Goal: Task Accomplishment & Management: Manage account settings

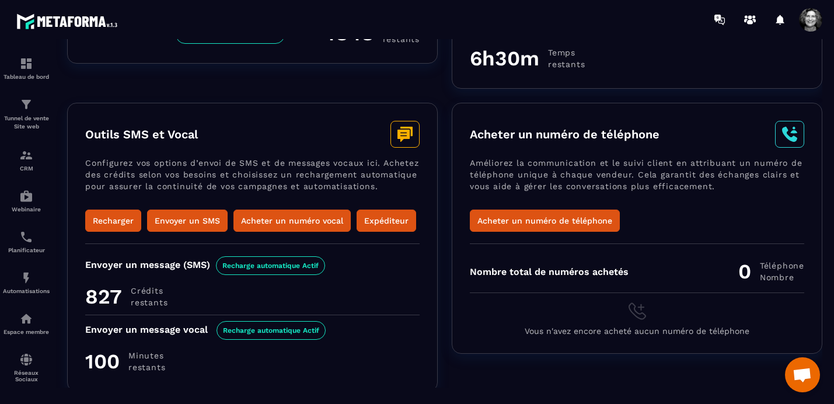
scroll to position [233, 0]
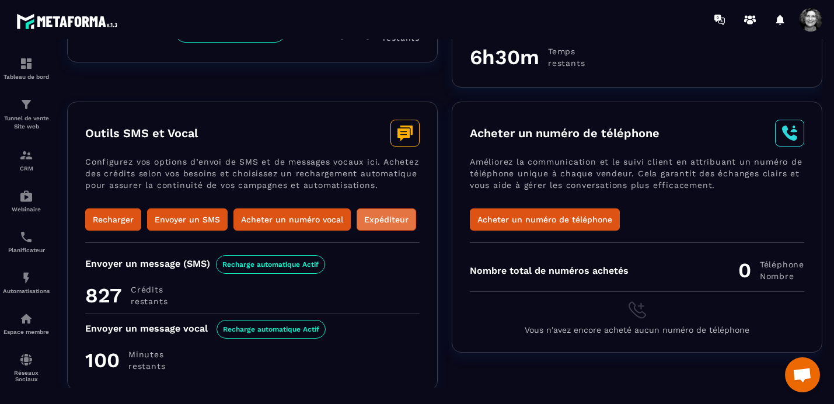
click at [388, 212] on button "Expéditeur" at bounding box center [385, 219] width 59 height 22
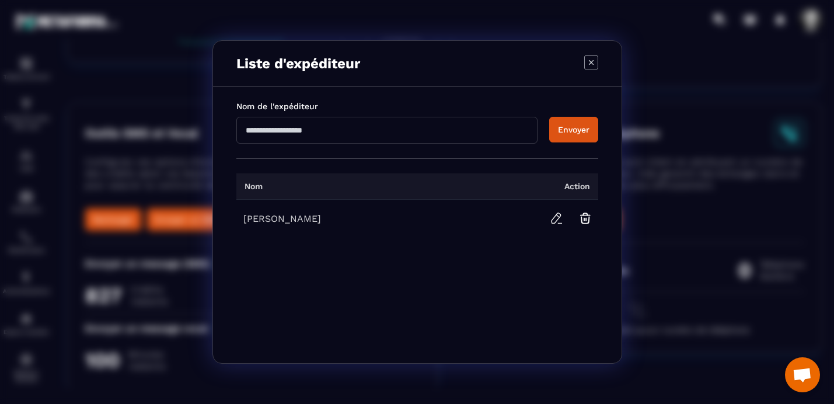
click at [333, 134] on input "Modal window" at bounding box center [386, 130] width 301 height 27
type input "**********"
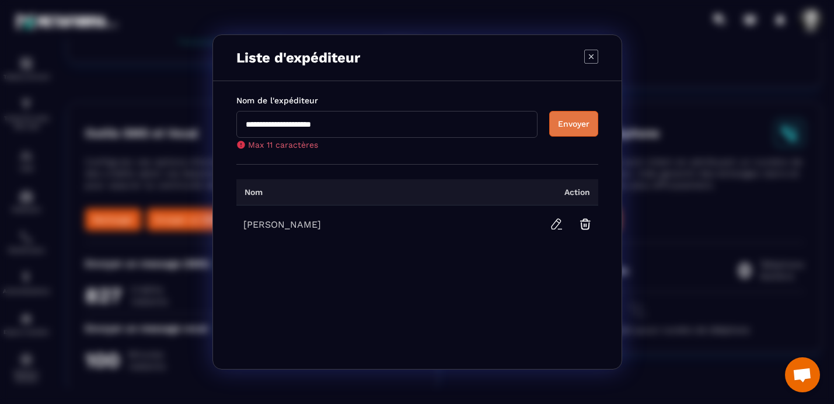
click at [570, 128] on button "Envoyer" at bounding box center [573, 124] width 49 height 26
click at [555, 225] on icon "Modal window" at bounding box center [556, 224] width 14 height 14
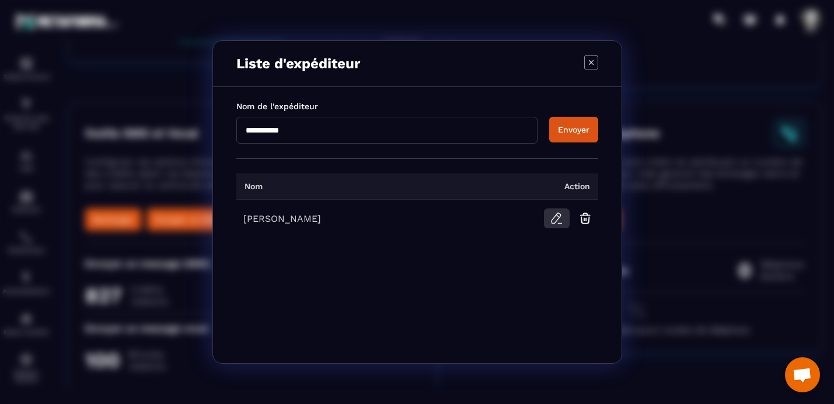
click at [555, 222] on icon "Modal window" at bounding box center [556, 218] width 14 height 14
click at [555, 215] on icon "Modal window" at bounding box center [555, 218] width 9 height 10
click at [346, 222] on div "[PERSON_NAME]" at bounding box center [344, 218] width 203 height 11
click at [298, 222] on div "[PERSON_NAME]" at bounding box center [344, 218] width 203 height 11
click at [556, 220] on icon "Modal window" at bounding box center [555, 218] width 9 height 10
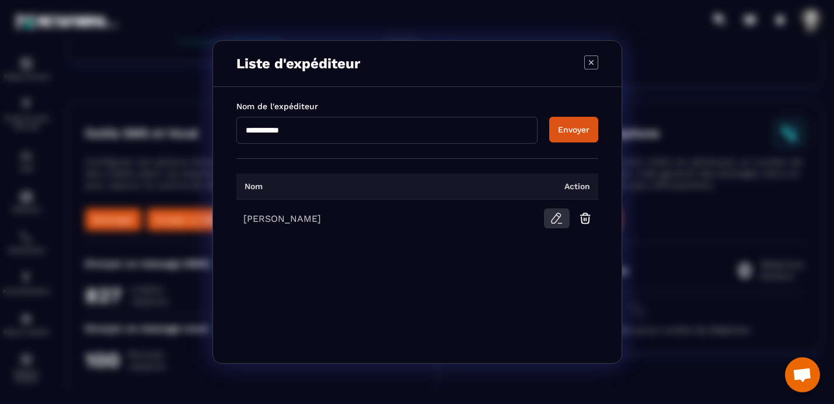
click at [556, 220] on icon "Modal window" at bounding box center [555, 218] width 9 height 10
click at [587, 59] on icon "Modal window" at bounding box center [591, 62] width 14 height 14
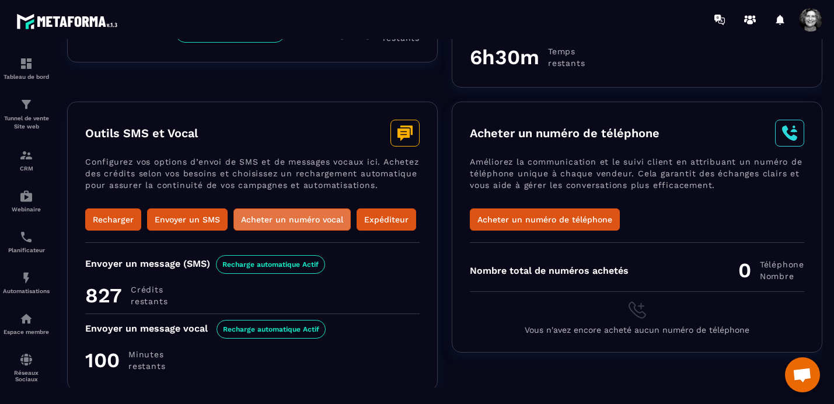
click at [288, 220] on button "Acheter un numéro vocal" at bounding box center [291, 219] width 117 height 22
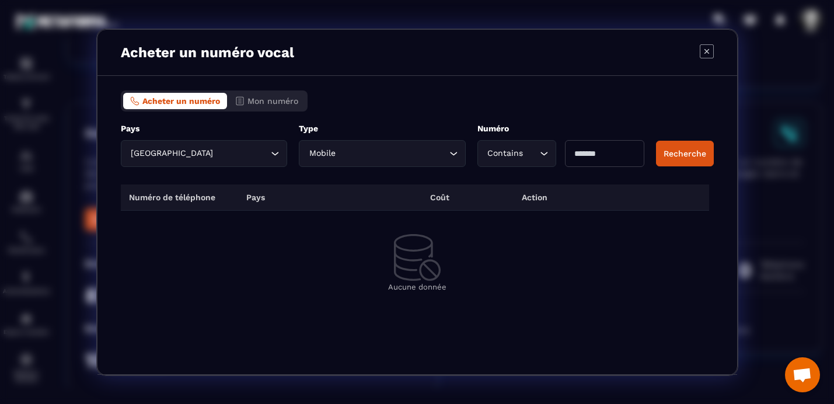
click at [708, 51] on icon "Modal window" at bounding box center [706, 51] width 14 height 14
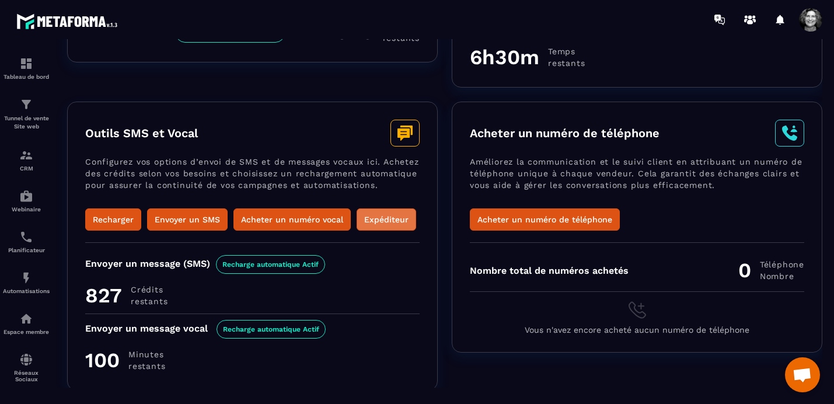
click at [383, 220] on button "Expéditeur" at bounding box center [385, 219] width 59 height 22
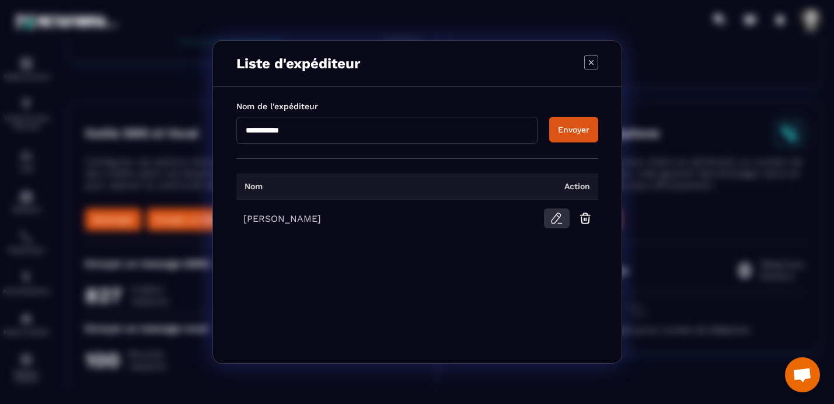
click at [554, 216] on icon "Modal window" at bounding box center [555, 218] width 9 height 10
click at [556, 223] on icon "Modal window" at bounding box center [556, 218] width 14 height 14
drag, startPoint x: 303, startPoint y: 128, endPoint x: 204, endPoint y: 131, distance: 99.8
click at [204, 131] on section "**********" at bounding box center [417, 202] width 834 height 404
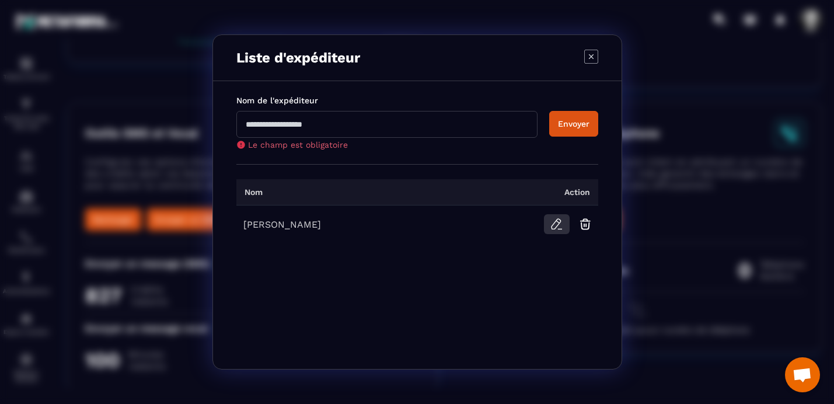
click at [556, 218] on icon "Modal window" at bounding box center [556, 224] width 14 height 14
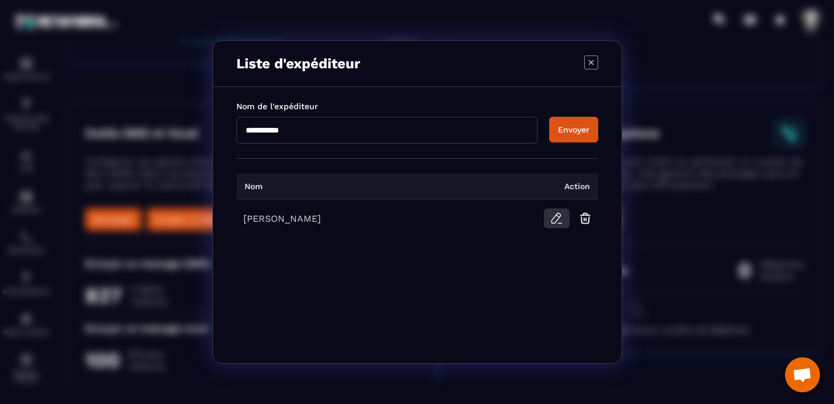
click at [556, 218] on icon "Modal window" at bounding box center [556, 218] width 14 height 14
click at [554, 220] on icon "Modal window" at bounding box center [556, 218] width 14 height 14
click at [585, 219] on icon "Modal window" at bounding box center [584, 219] width 2 height 2
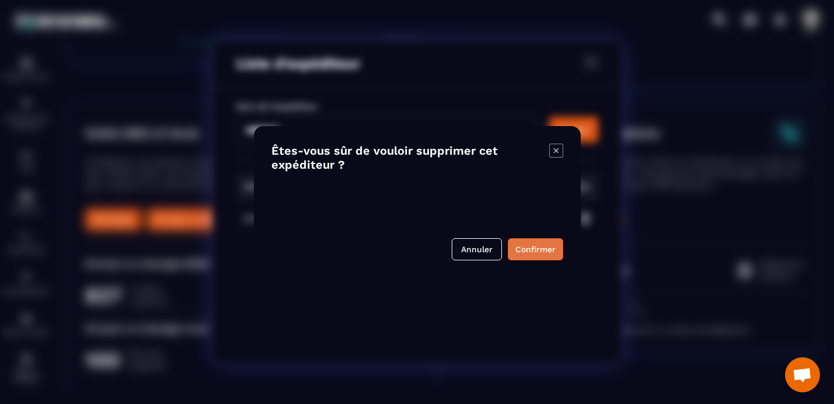
click at [541, 250] on button "Confirmer" at bounding box center [534, 249] width 55 height 22
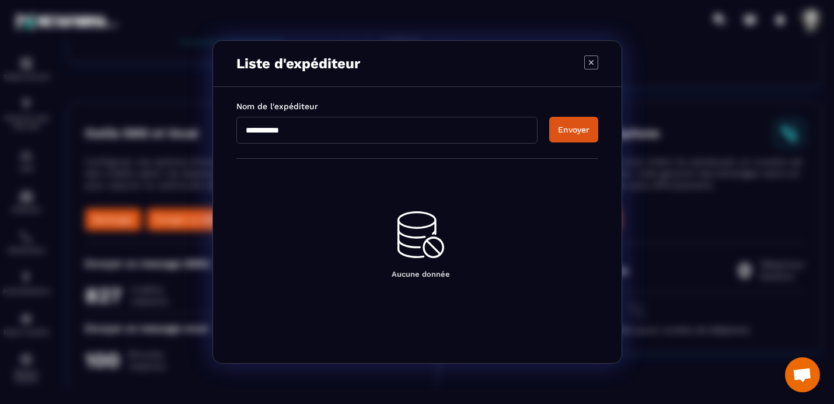
click at [308, 131] on input "**********" at bounding box center [386, 130] width 301 height 27
click at [589, 60] on icon "Modal window" at bounding box center [590, 62] width 5 height 5
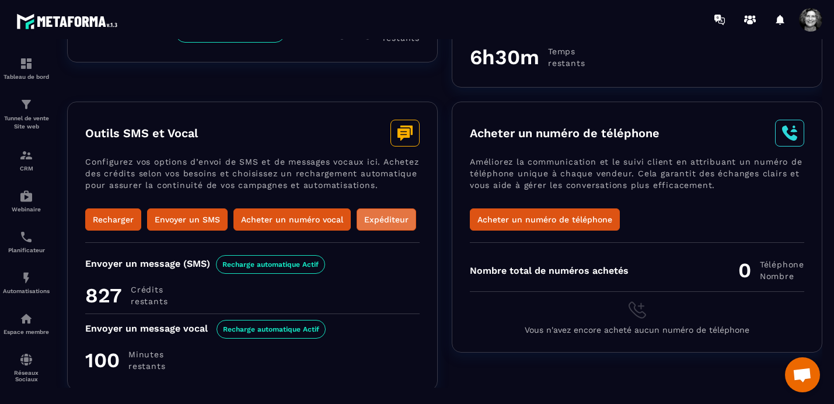
click at [377, 219] on button "Expéditeur" at bounding box center [385, 219] width 59 height 22
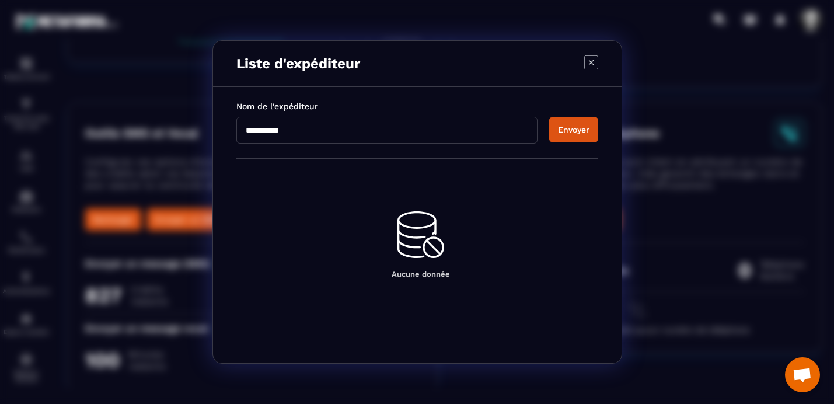
click at [307, 128] on input "**********" at bounding box center [386, 130] width 301 height 27
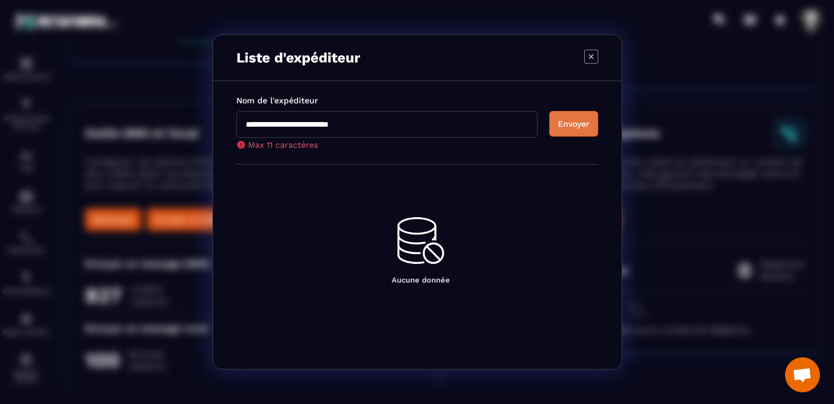
click at [584, 132] on button "Envoyer" at bounding box center [573, 124] width 49 height 26
click at [301, 124] on input "**********" at bounding box center [386, 124] width 301 height 27
click at [573, 127] on button "Envoyer" at bounding box center [573, 124] width 49 height 26
click at [565, 126] on button "Envoyer" at bounding box center [573, 124] width 49 height 26
drag, startPoint x: 565, startPoint y: 126, endPoint x: 373, endPoint y: 126, distance: 192.5
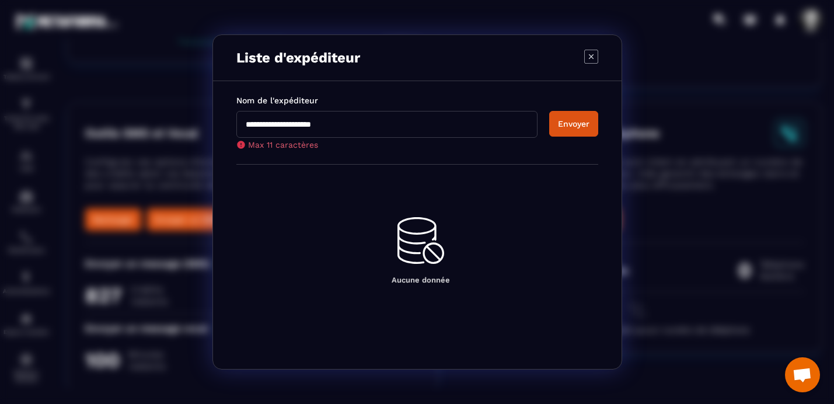
click at [373, 126] on div "**********" at bounding box center [417, 130] width 362 height 38
drag, startPoint x: 317, startPoint y: 124, endPoint x: 272, endPoint y: 125, distance: 44.9
click at [271, 125] on input "**********" at bounding box center [386, 124] width 301 height 27
type input "**********"
click at [565, 125] on button "Envoyer" at bounding box center [573, 124] width 49 height 26
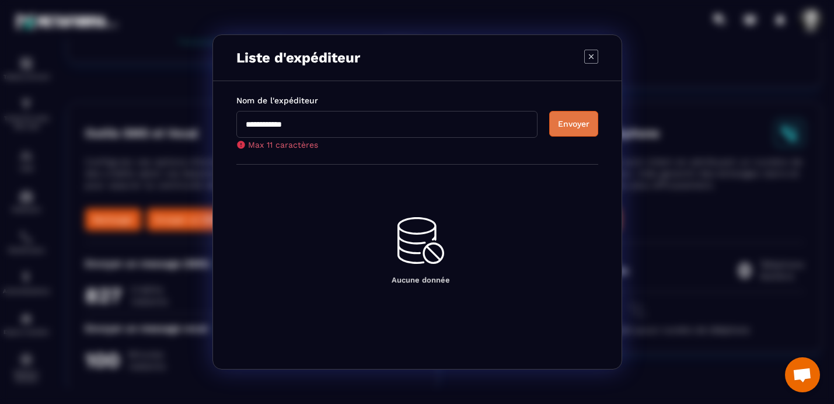
click at [565, 125] on button "Envoyer" at bounding box center [573, 124] width 49 height 26
drag, startPoint x: 565, startPoint y: 125, endPoint x: 330, endPoint y: 132, distance: 235.2
click at [336, 131] on div "**********" at bounding box center [417, 130] width 362 height 38
click at [304, 127] on input "**********" at bounding box center [386, 124] width 301 height 27
click at [229, 124] on div "**********" at bounding box center [417, 122] width 408 height 83
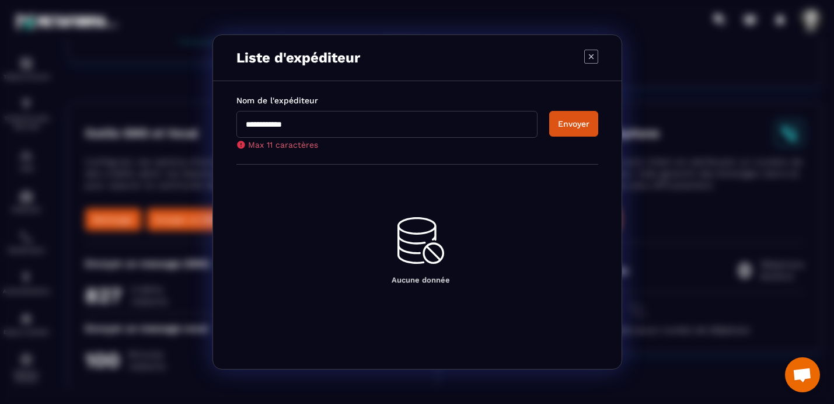
drag, startPoint x: 300, startPoint y: 124, endPoint x: 228, endPoint y: 127, distance: 71.8
click at [228, 127] on div "**********" at bounding box center [417, 122] width 408 height 83
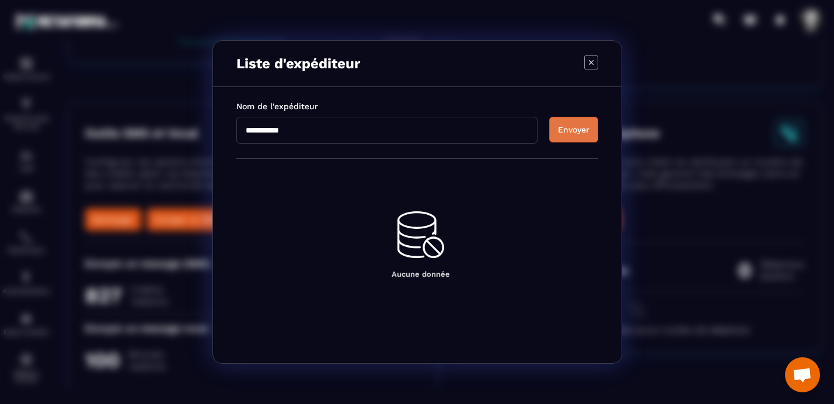
click at [576, 128] on button "Envoyer" at bounding box center [573, 130] width 49 height 26
click at [484, 128] on input "**********" at bounding box center [386, 130] width 301 height 27
type input "**********"
click at [575, 127] on button "Envoyer" at bounding box center [573, 130] width 49 height 26
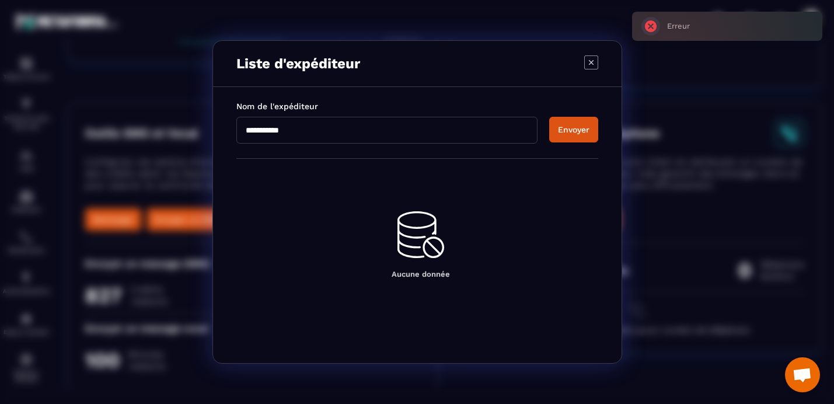
click at [593, 62] on icon "Modal window" at bounding box center [591, 62] width 14 height 14
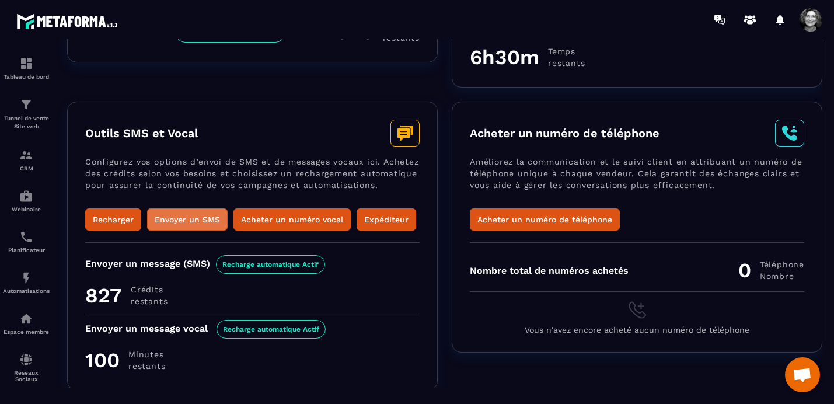
click at [203, 219] on button "Envoyer un SMS" at bounding box center [187, 219] width 80 height 22
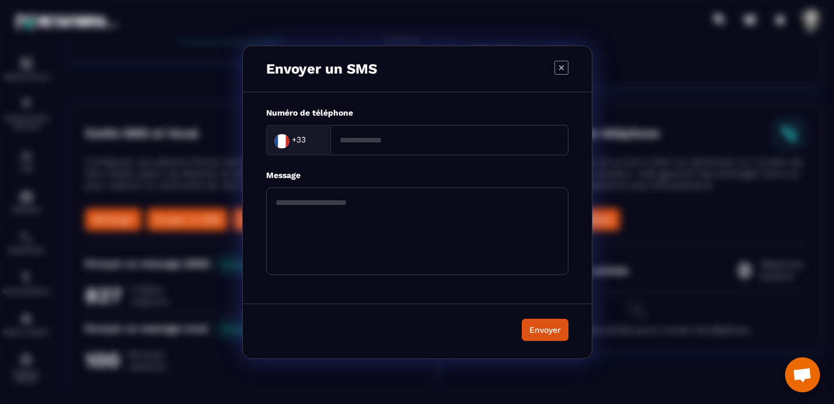
click at [398, 139] on input "Modal window" at bounding box center [449, 140] width 238 height 30
click at [563, 66] on icon "Modal window" at bounding box center [561, 68] width 14 height 14
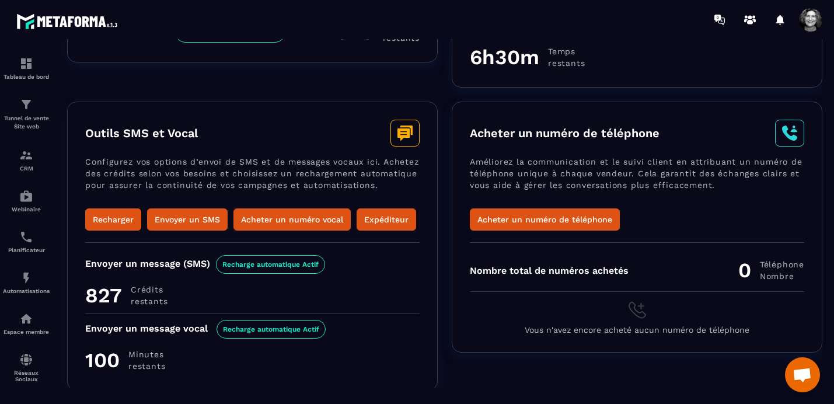
click at [401, 131] on icon at bounding box center [403, 134] width 12 height 12
click at [381, 219] on button "Expéditeur" at bounding box center [385, 219] width 59 height 22
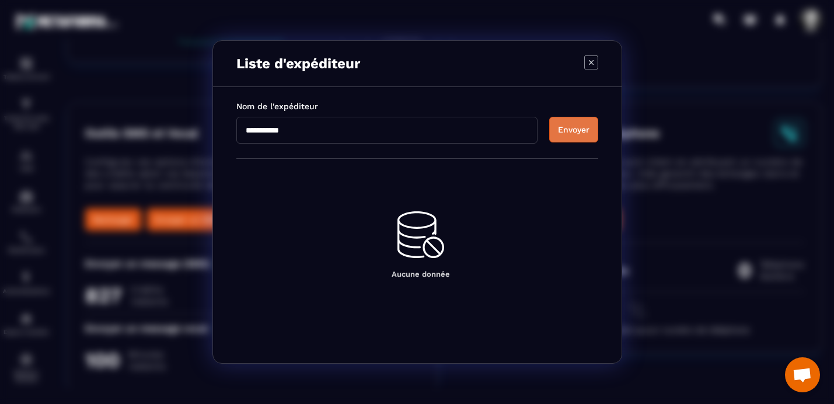
click at [573, 135] on button "Envoyer" at bounding box center [573, 130] width 49 height 26
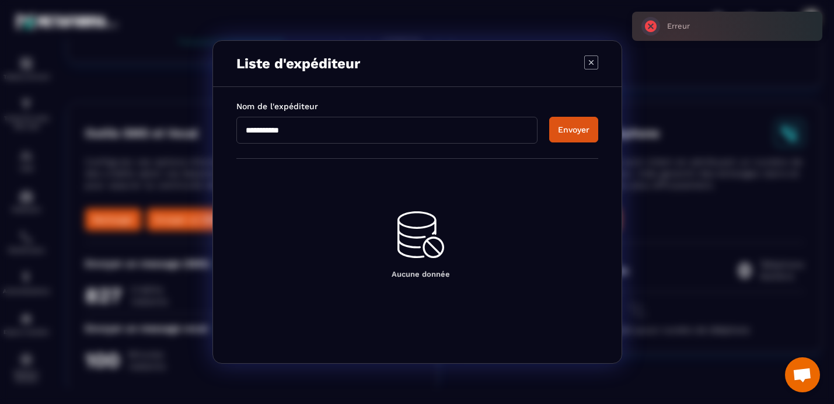
click at [587, 62] on icon "Modal window" at bounding box center [591, 62] width 14 height 14
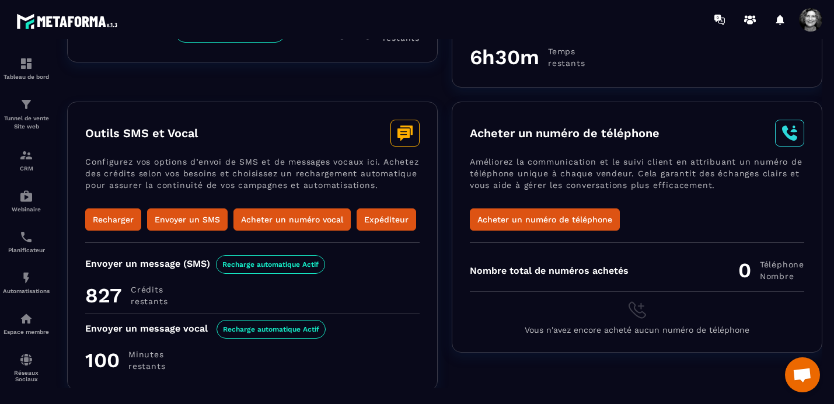
click at [265, 264] on span "Recharge automatique Actif" at bounding box center [270, 264] width 109 height 19
click at [192, 216] on button "Envoyer un SMS" at bounding box center [187, 219] width 80 height 22
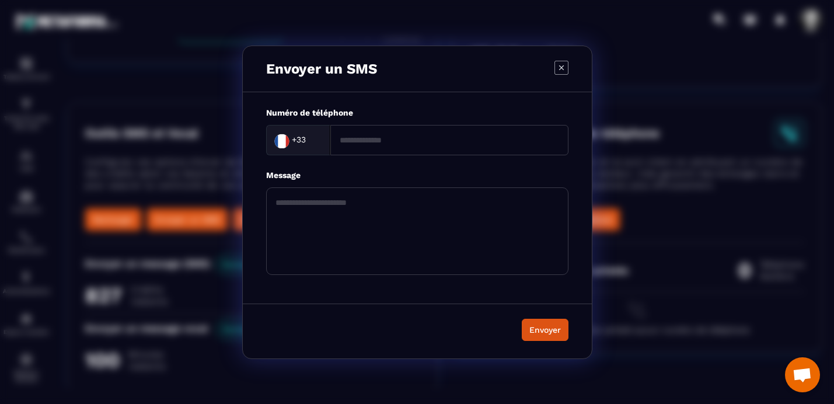
click at [562, 71] on icon "Modal window" at bounding box center [561, 68] width 14 height 14
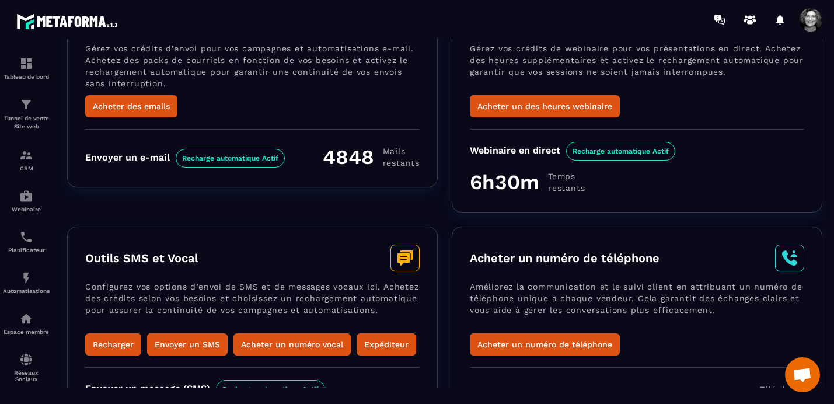
scroll to position [0, 0]
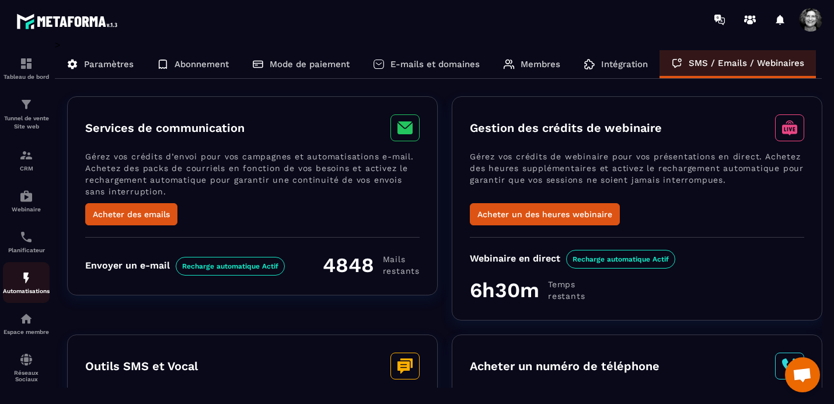
click at [26, 281] on img at bounding box center [26, 278] width 14 height 14
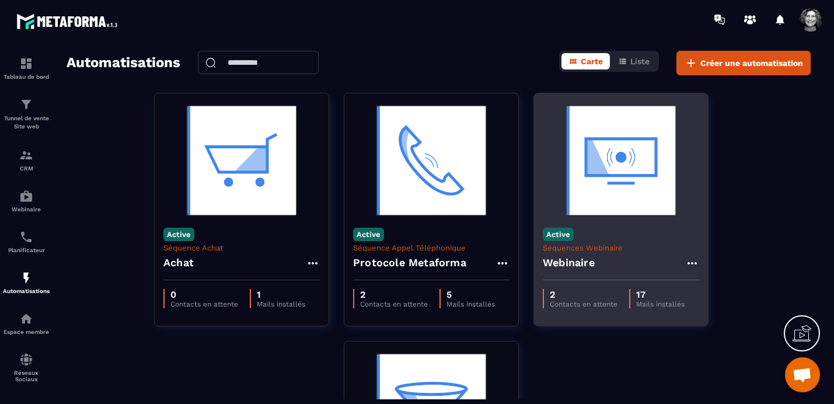
click at [608, 190] on img at bounding box center [620, 160] width 156 height 117
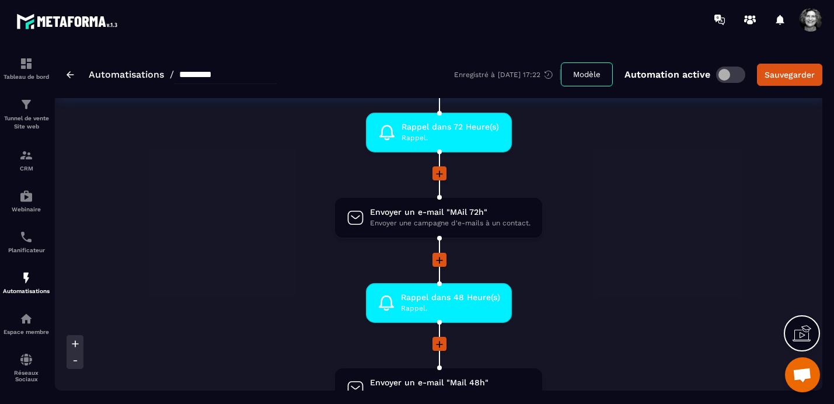
scroll to position [240, 0]
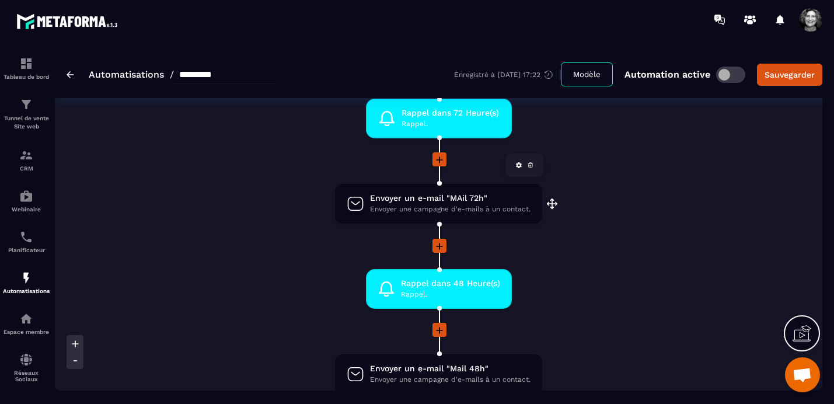
click at [450, 202] on span "Envoyer un e-mail "MAil 72h"" at bounding box center [450, 197] width 160 height 11
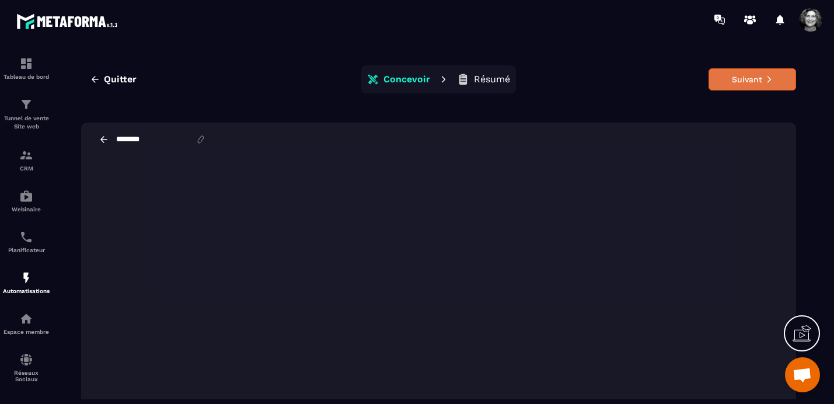
click at [766, 85] on button "Suivant" at bounding box center [751, 79] width 87 height 22
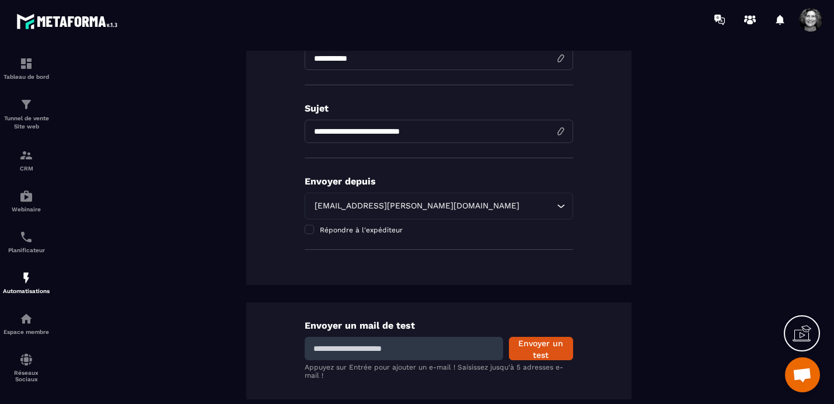
scroll to position [241, 0]
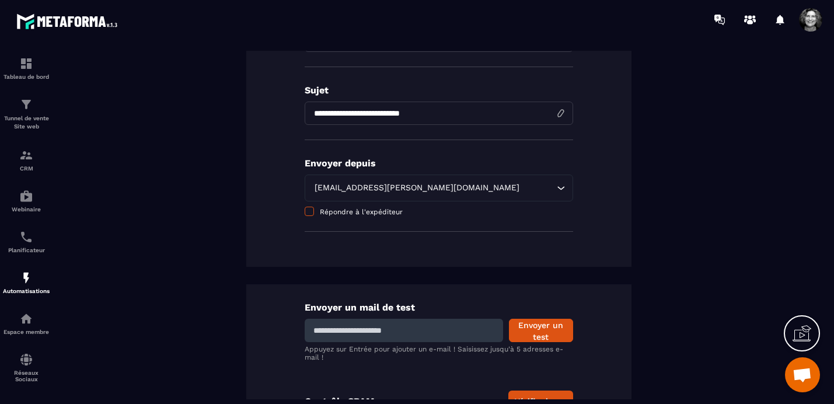
click at [307, 211] on span at bounding box center [308, 210] width 9 height 9
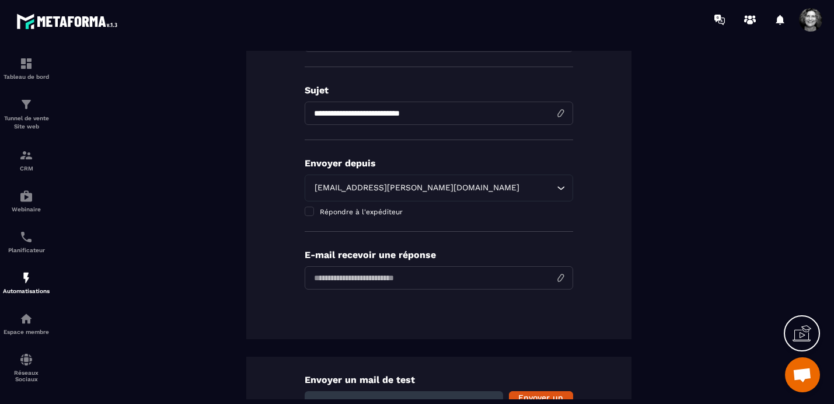
click at [351, 280] on input "email" at bounding box center [438, 277] width 268 height 23
type input "**********"
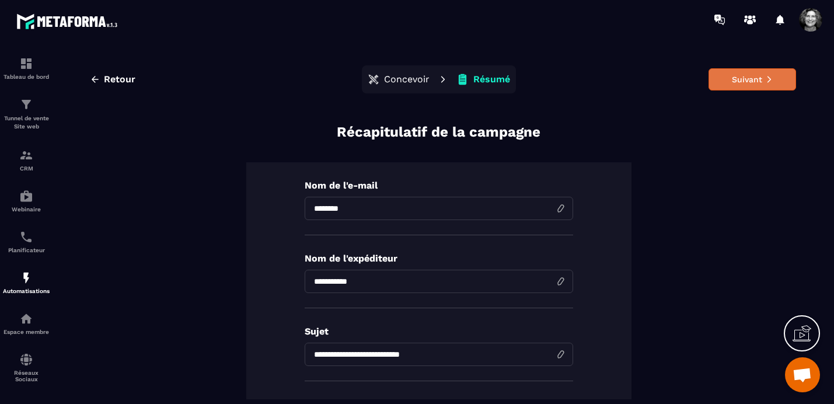
click at [751, 80] on button "Suivant" at bounding box center [751, 79] width 87 height 22
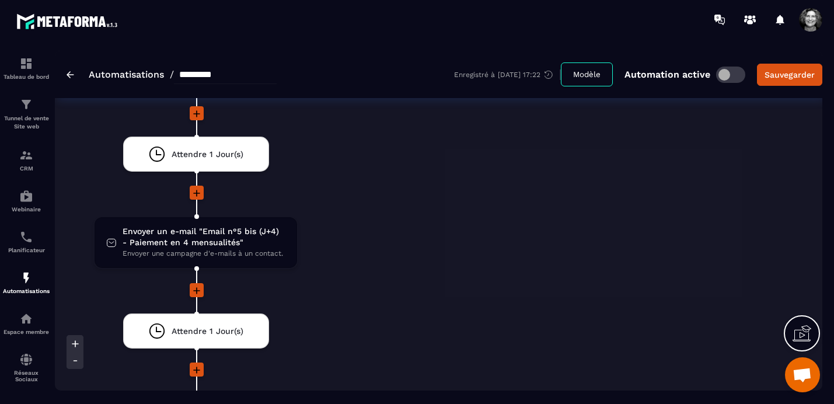
scroll to position [2801, 0]
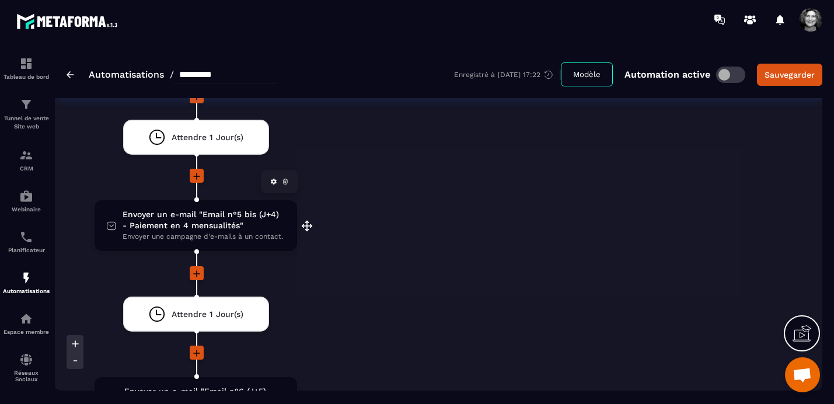
click at [201, 227] on span "Envoyer un e-mail "Email n°5 bis (J+4) - Paiement en 4 mensualités"" at bounding box center [203, 220] width 163 height 22
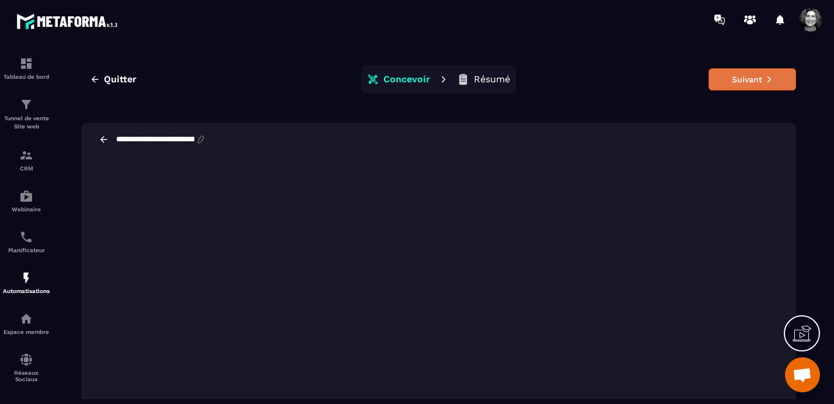
click at [727, 78] on button "Suivant" at bounding box center [751, 79] width 87 height 22
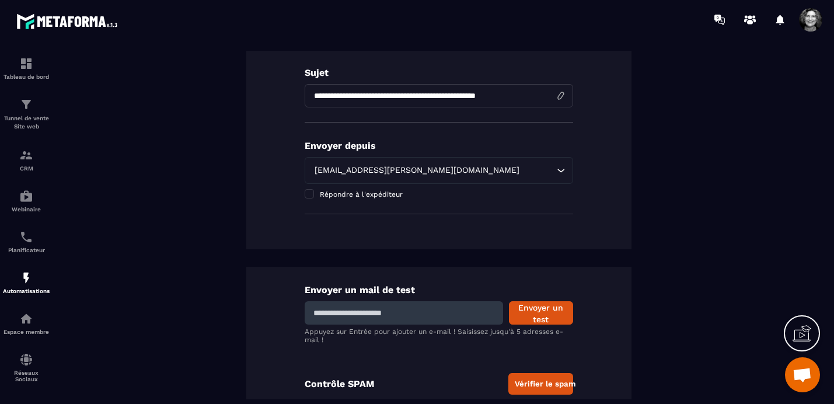
scroll to position [283, 0]
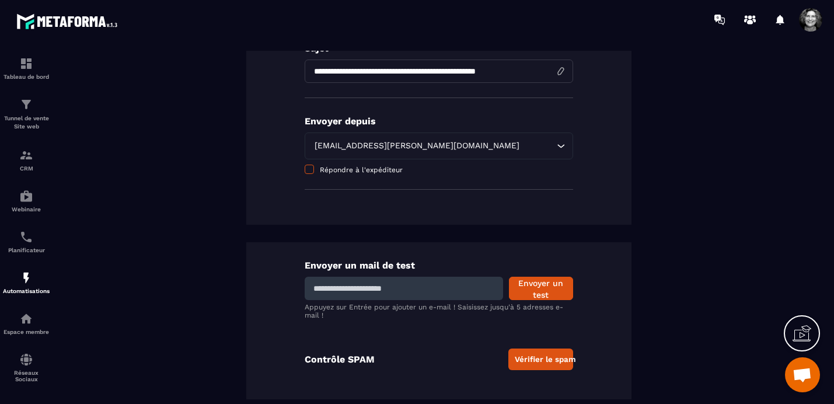
click at [310, 169] on span at bounding box center [308, 168] width 9 height 9
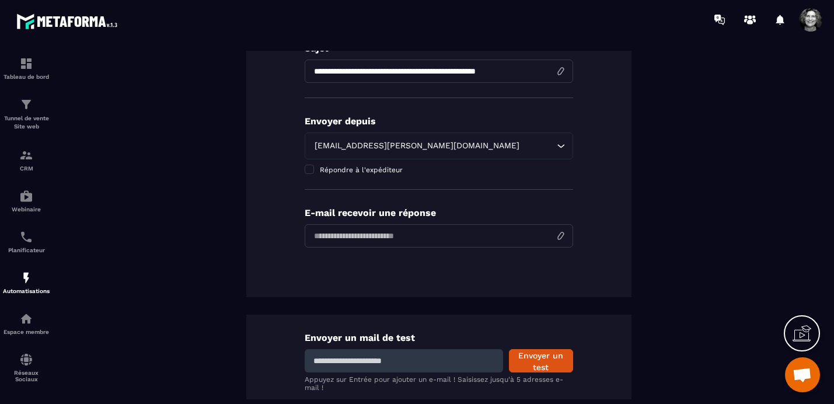
click at [375, 235] on input "email" at bounding box center [438, 235] width 268 height 23
type input "**********"
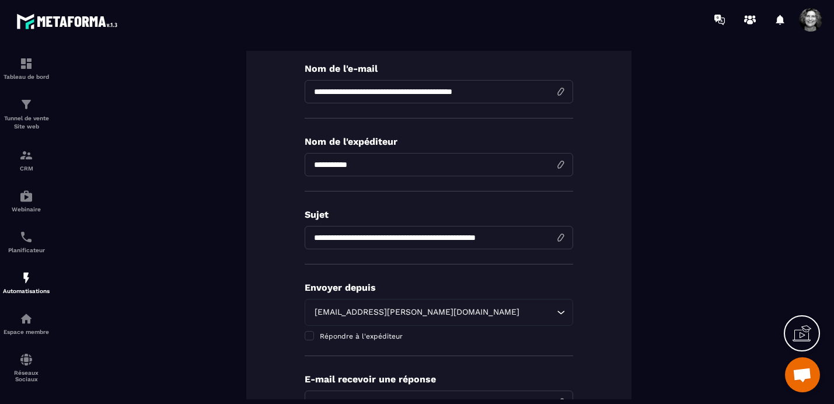
scroll to position [0, 0]
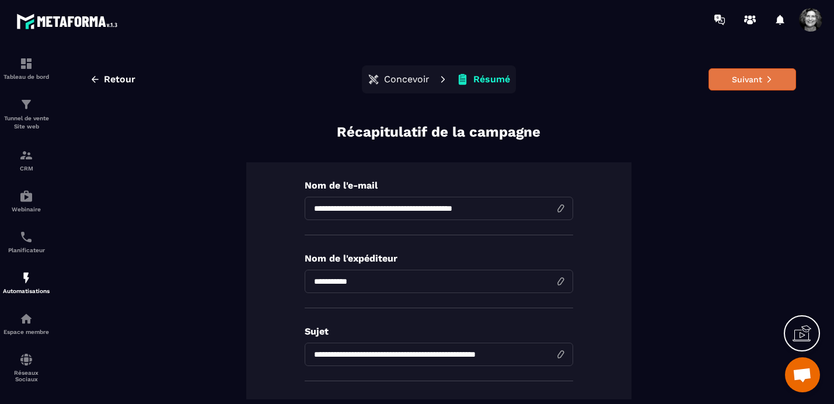
click at [756, 76] on button "Suivant" at bounding box center [751, 79] width 87 height 22
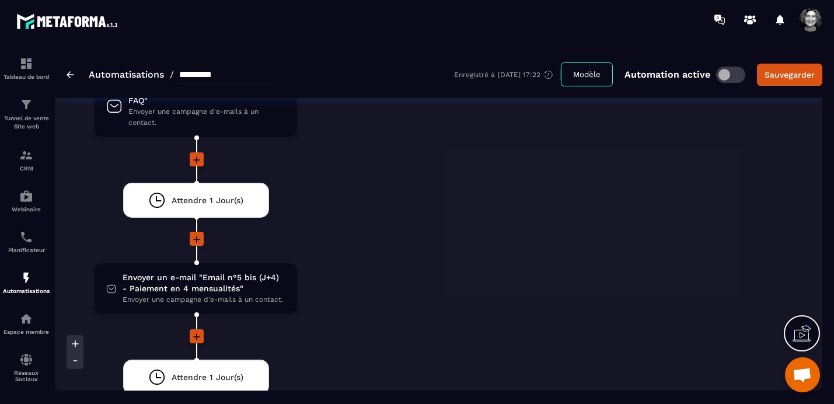
scroll to position [2837, 0]
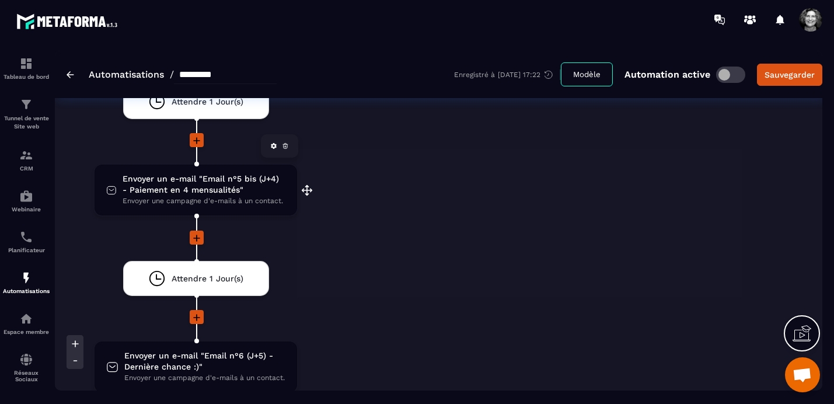
click at [187, 195] on span "Envoyer un e-mail "Email n°5 bis (J+4) - Paiement en 4 mensualités"" at bounding box center [203, 184] width 163 height 22
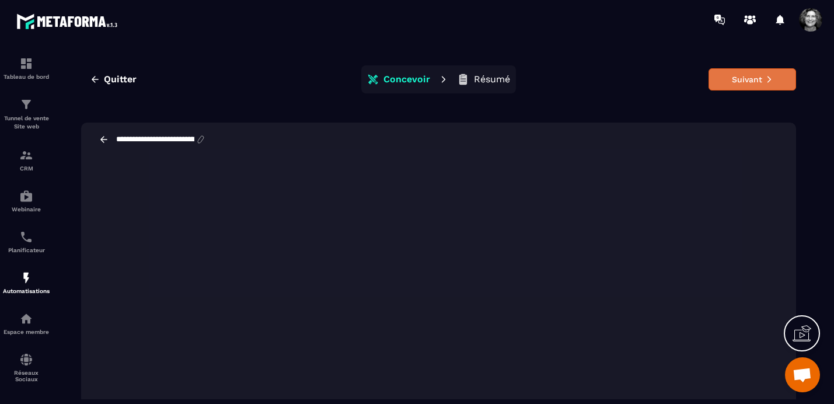
click at [739, 78] on button "Suivant" at bounding box center [751, 79] width 87 height 22
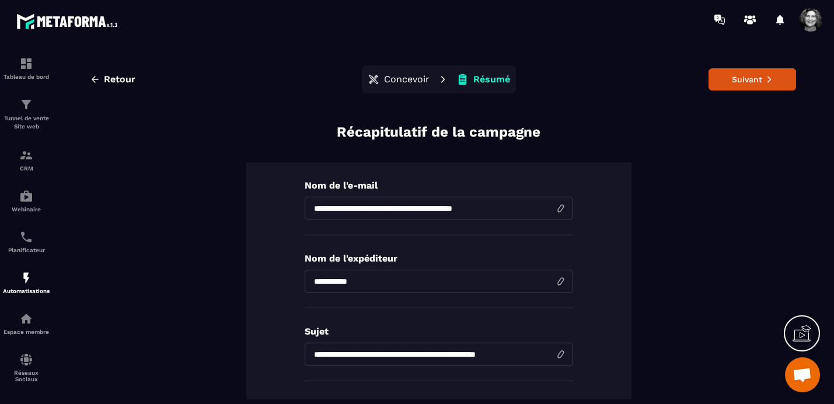
drag, startPoint x: 508, startPoint y: 206, endPoint x: 399, endPoint y: 208, distance: 109.1
click at [399, 208] on input "**********" at bounding box center [438, 208] width 268 height 23
click at [446, 208] on input "**********" at bounding box center [438, 208] width 268 height 23
type input "**********"
click at [759, 82] on button "Suivant" at bounding box center [751, 79] width 87 height 22
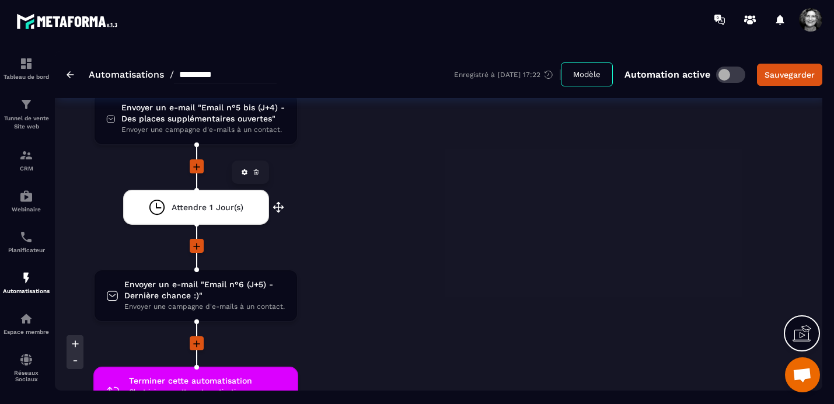
scroll to position [2923, 0]
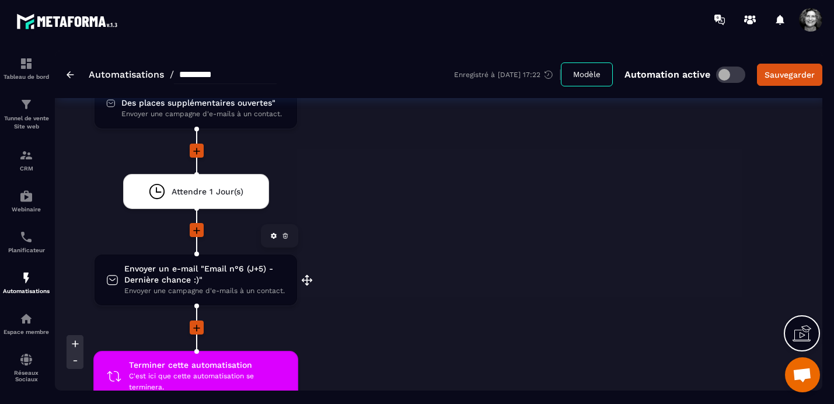
click at [187, 285] on span "Envoyer un e-mail "Email n°6 (J+5) - Dernière chance :)"" at bounding box center [204, 274] width 161 height 22
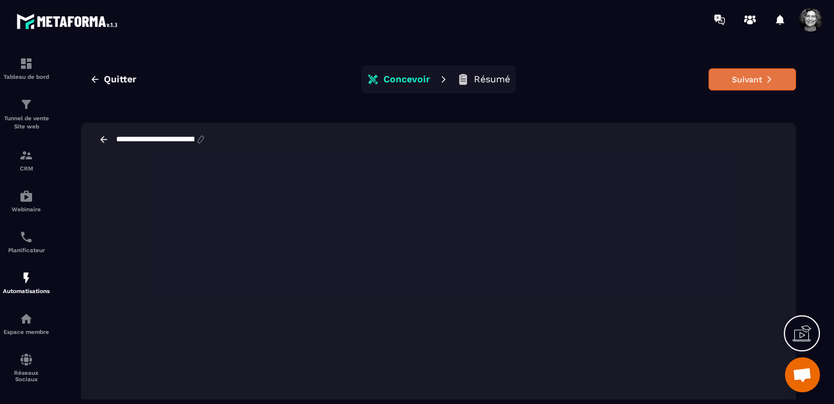
click at [734, 82] on button "Suivant" at bounding box center [751, 79] width 87 height 22
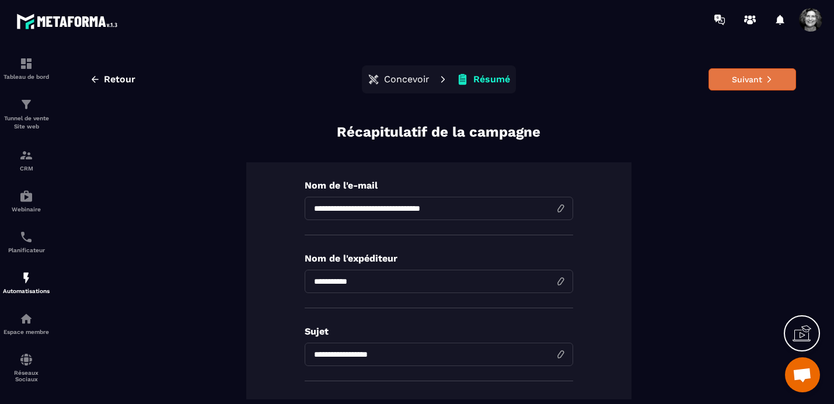
click at [753, 81] on button "Suivant" at bounding box center [751, 79] width 87 height 22
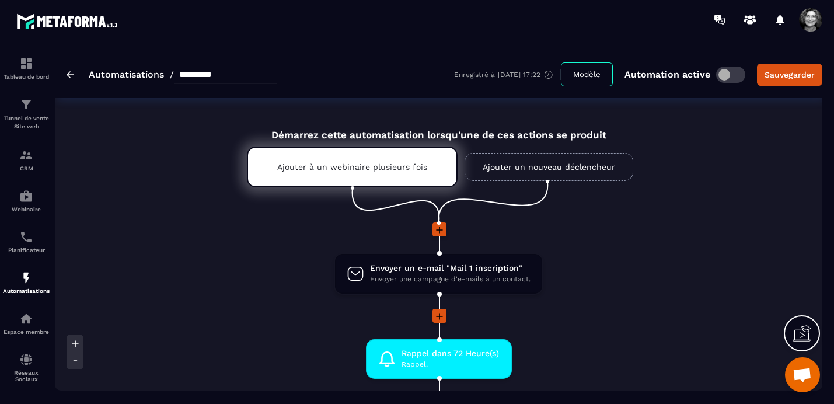
click at [75, 75] on div "Automatisations / *********" at bounding box center [171, 74] width 210 height 19
click at [102, 75] on link "Automatisations" at bounding box center [126, 74] width 75 height 11
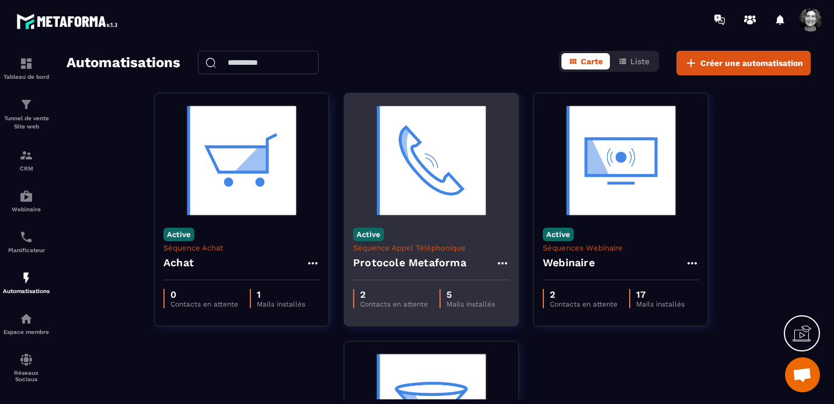
click at [436, 180] on img at bounding box center [431, 160] width 156 height 117
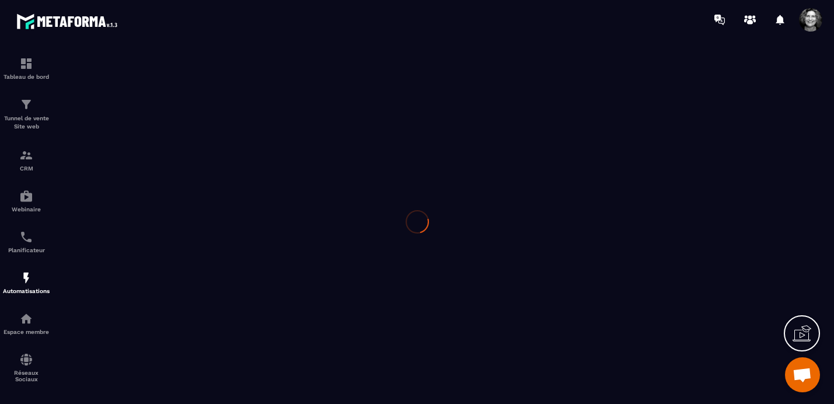
type input "**********"
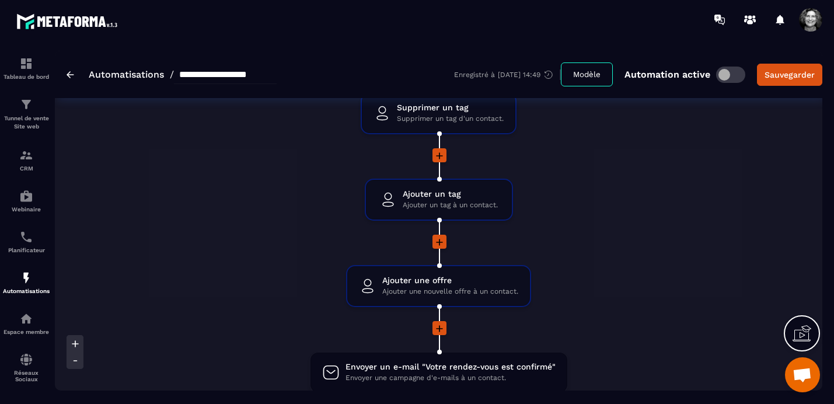
scroll to position [261, 0]
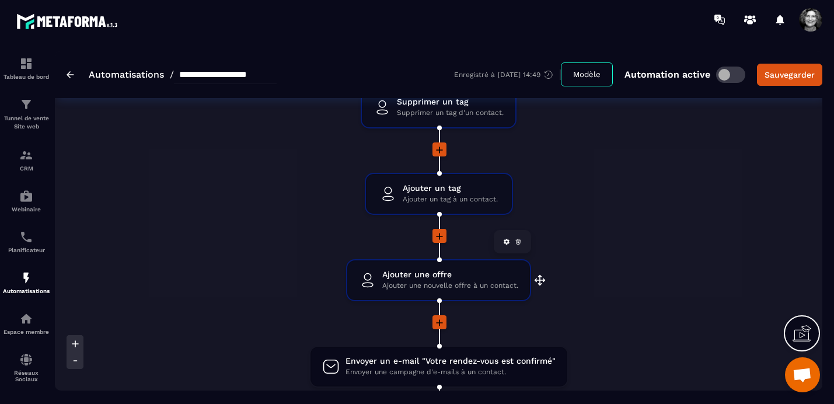
click at [443, 286] on span "Ajouter une nouvelle offre à un contact." at bounding box center [450, 285] width 136 height 11
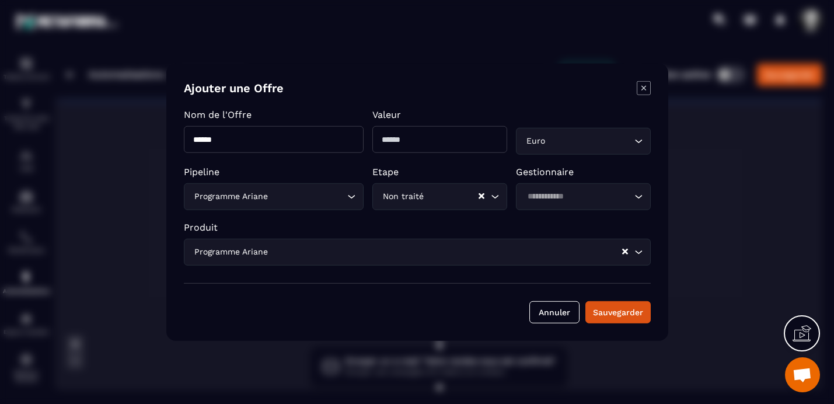
click at [390, 138] on input "*******" at bounding box center [439, 139] width 135 height 27
type input "*******"
click at [193, 139] on input "******" at bounding box center [274, 139] width 180 height 27
type input "**********"
click at [618, 309] on button "Sauvegarder" at bounding box center [617, 311] width 65 height 22
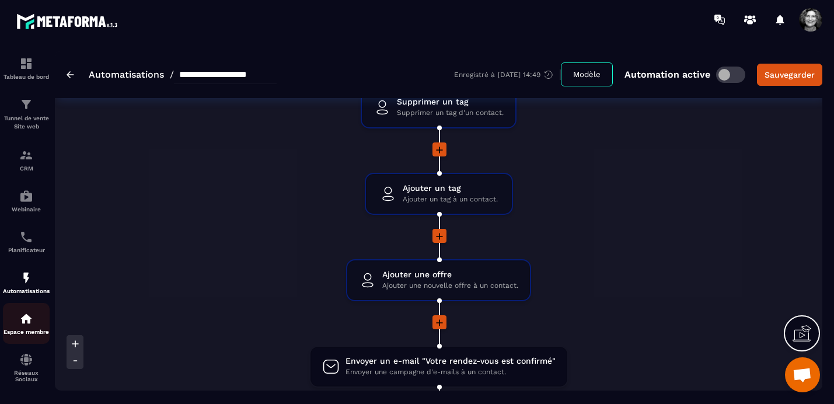
click at [27, 324] on img at bounding box center [26, 318] width 14 height 14
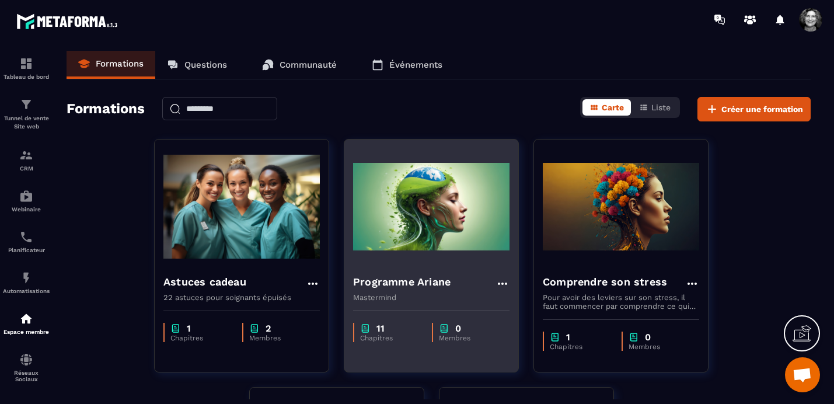
click at [439, 214] on img at bounding box center [431, 206] width 156 height 117
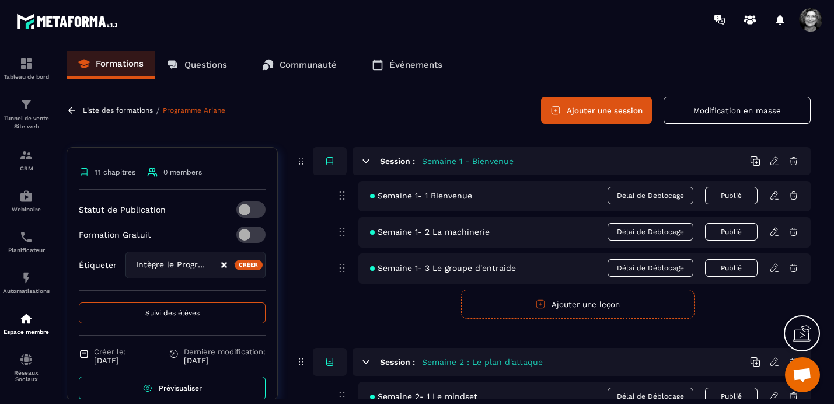
scroll to position [222, 0]
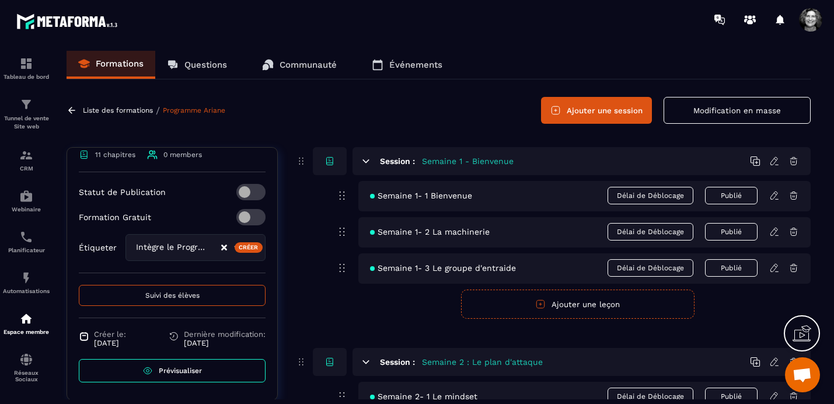
click at [189, 374] on link "Prévisualiser" at bounding box center [172, 370] width 187 height 23
click at [25, 237] on img at bounding box center [26, 237] width 14 height 14
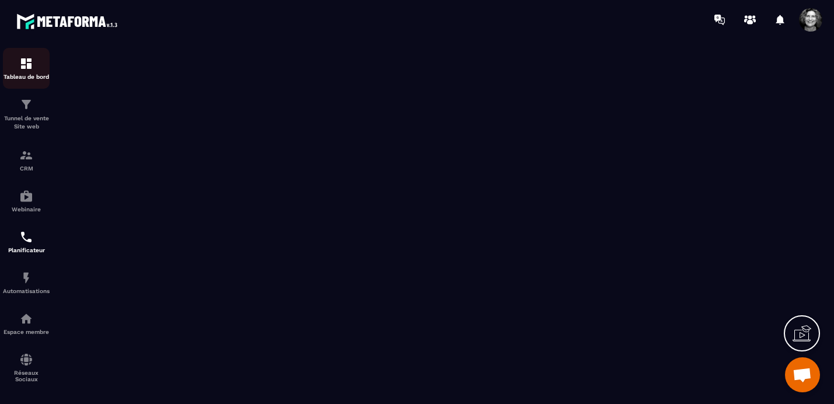
click at [23, 69] on img at bounding box center [26, 64] width 14 height 14
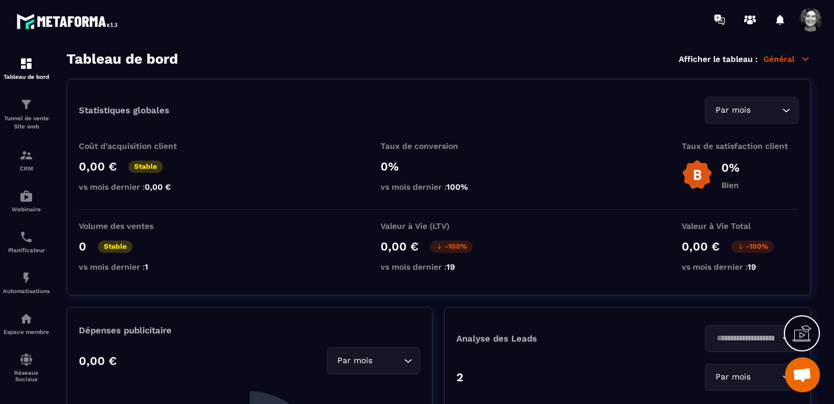
click at [814, 24] on span at bounding box center [810, 19] width 23 height 23
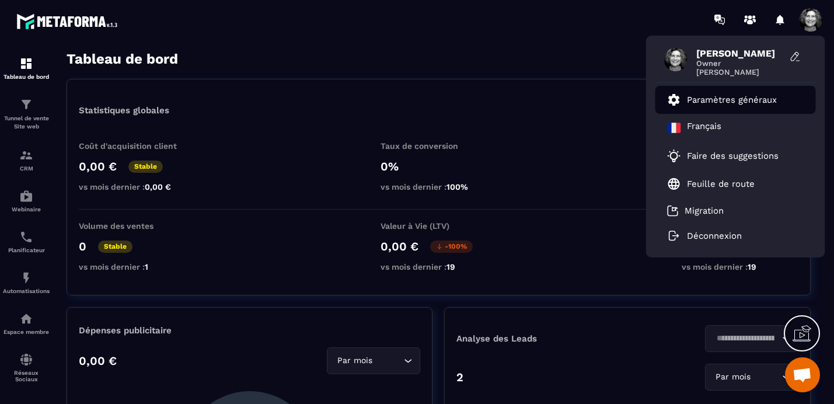
click at [726, 106] on link "Paramètres généraux" at bounding box center [722, 100] width 110 height 14
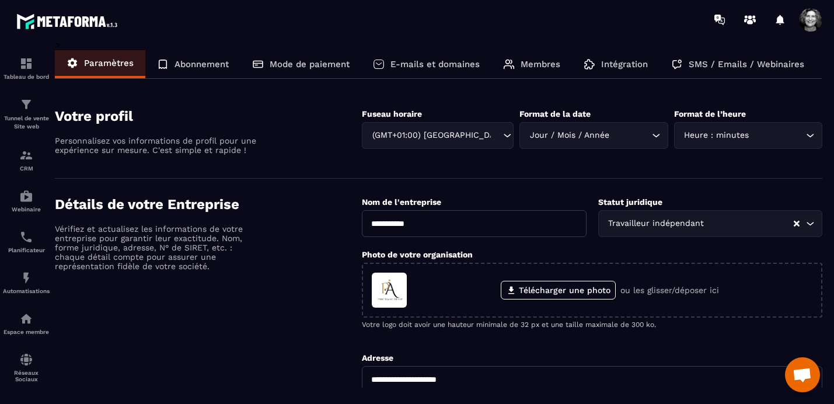
click at [442, 66] on p "E-mails et domaines" at bounding box center [434, 64] width 89 height 10
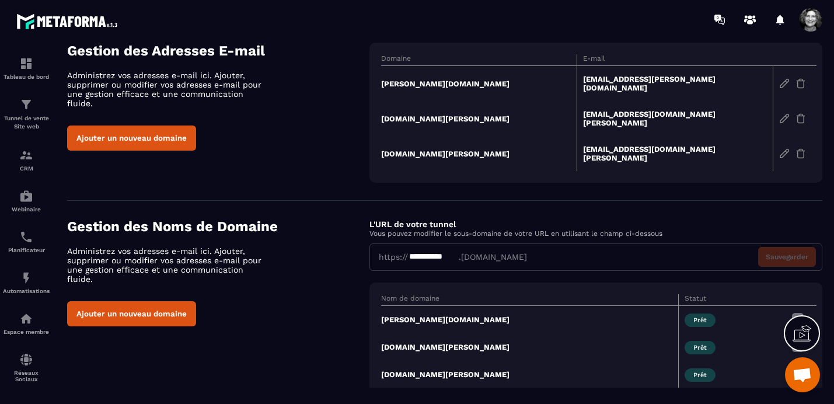
scroll to position [73, 0]
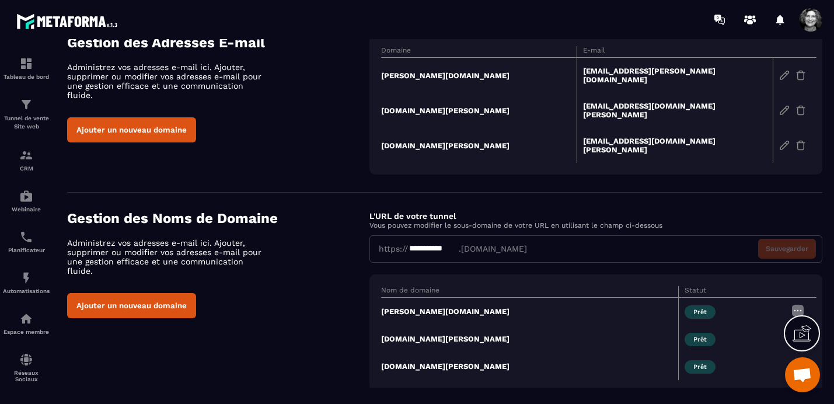
click at [796, 303] on img at bounding box center [797, 310] width 14 height 14
click at [618, 297] on td "[PERSON_NAME][DOMAIN_NAME]" at bounding box center [529, 311] width 297 height 28
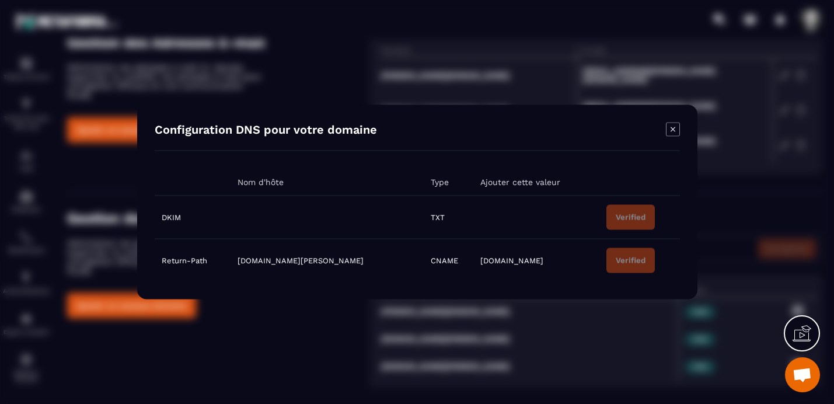
click at [673, 128] on icon "Modal window" at bounding box center [673, 129] width 14 height 14
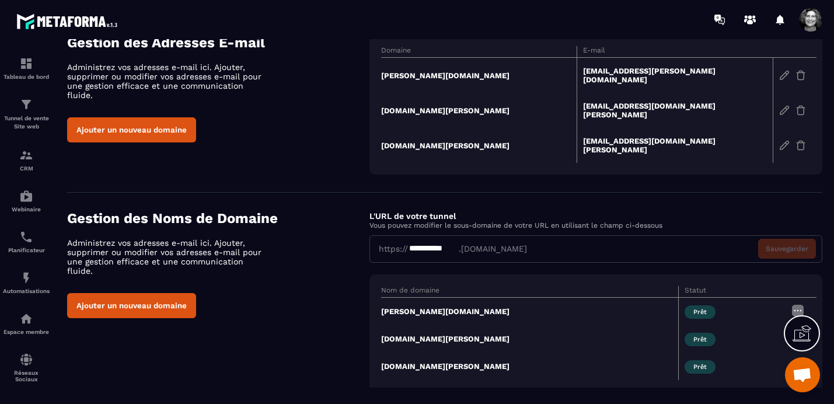
click at [696, 305] on span "Prêt" at bounding box center [699, 311] width 31 height 13
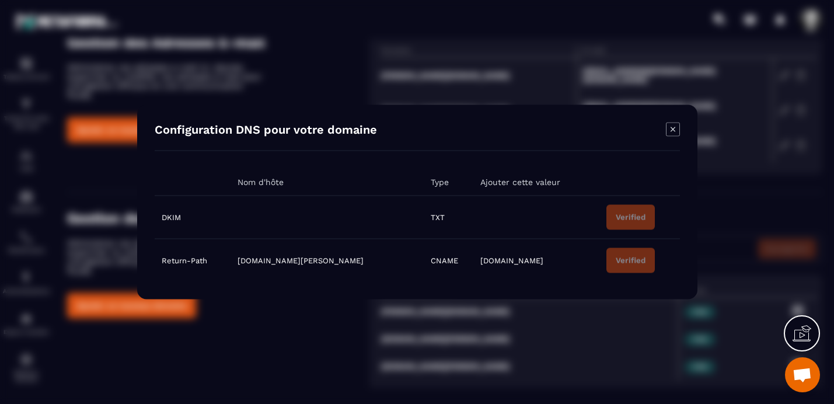
click at [674, 129] on icon "Modal window" at bounding box center [673, 129] width 14 height 14
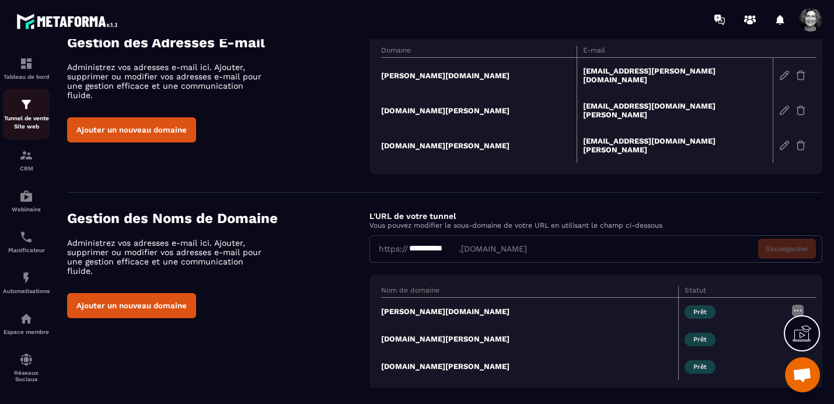
click at [24, 115] on p "Tunnel de vente Site web" at bounding box center [26, 122] width 47 height 16
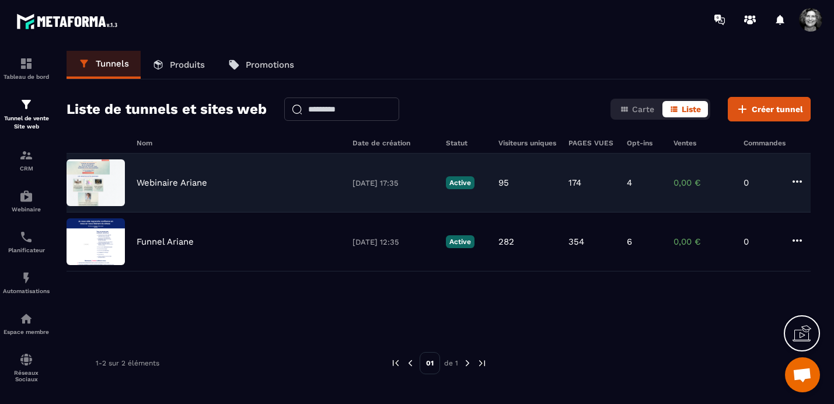
click at [249, 183] on div "Webinaire Ariane" at bounding box center [238, 182] width 204 height 10
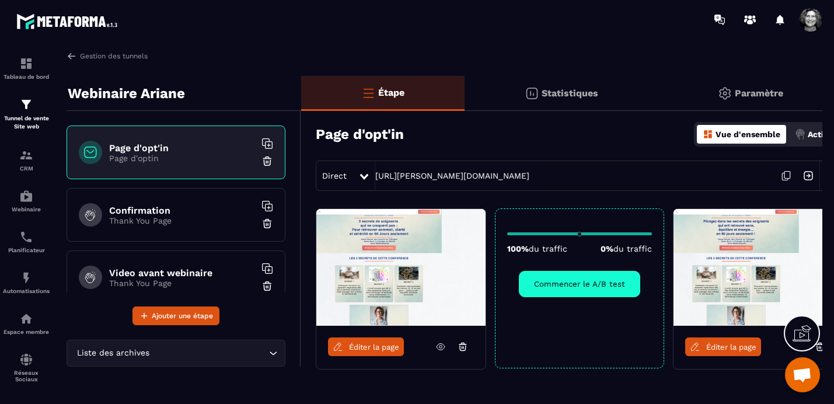
click at [740, 92] on p "Paramètre" at bounding box center [758, 92] width 48 height 11
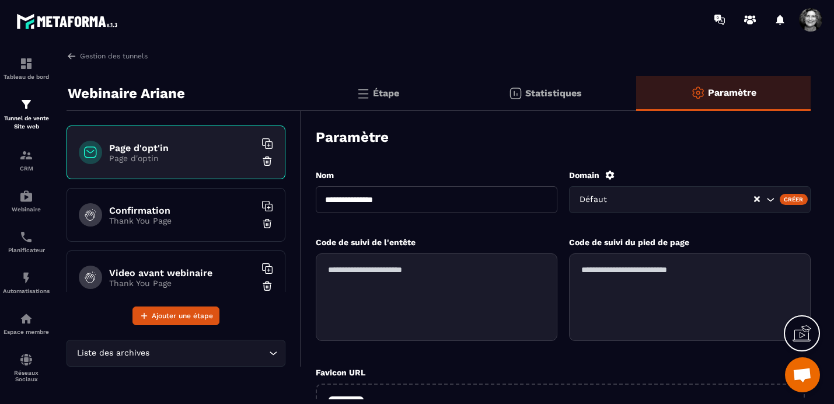
click at [769, 199] on icon "Search for option" at bounding box center [770, 200] width 12 height 12
click at [797, 197] on div "Créer" at bounding box center [793, 199] width 29 height 10
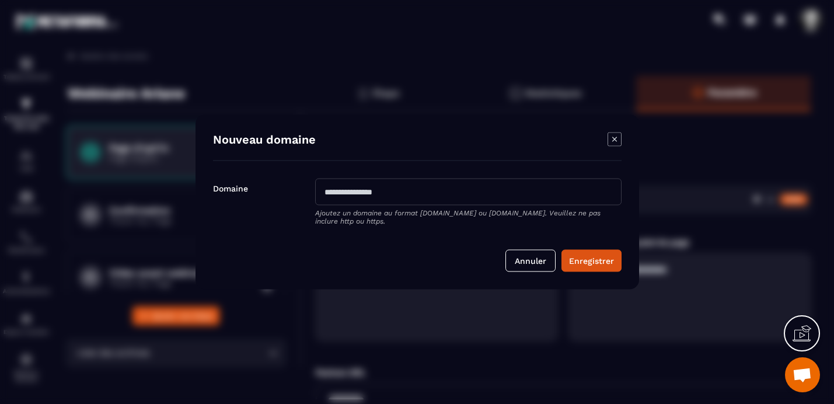
click at [324, 192] on input "Modal window" at bounding box center [468, 191] width 306 height 27
type input "**********"
click at [609, 260] on button "Enregistrer" at bounding box center [591, 261] width 60 height 22
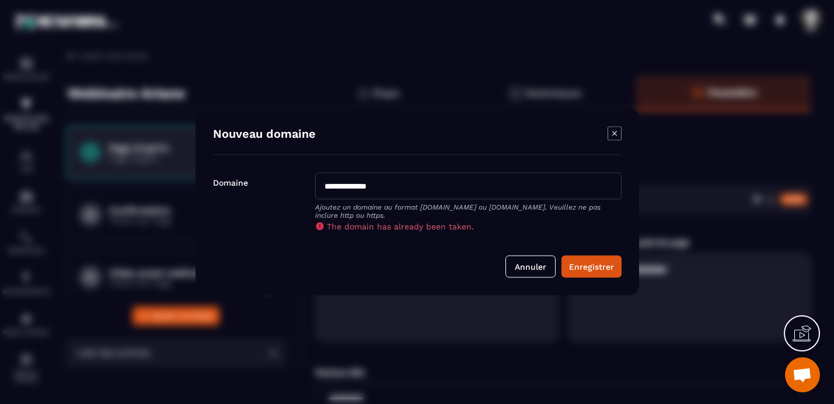
click at [615, 132] on icon "Modal window" at bounding box center [614, 134] width 14 height 14
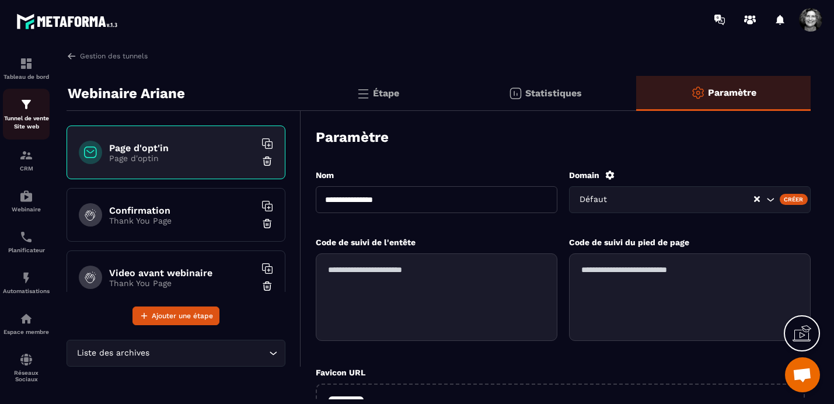
click at [27, 109] on img at bounding box center [26, 104] width 14 height 14
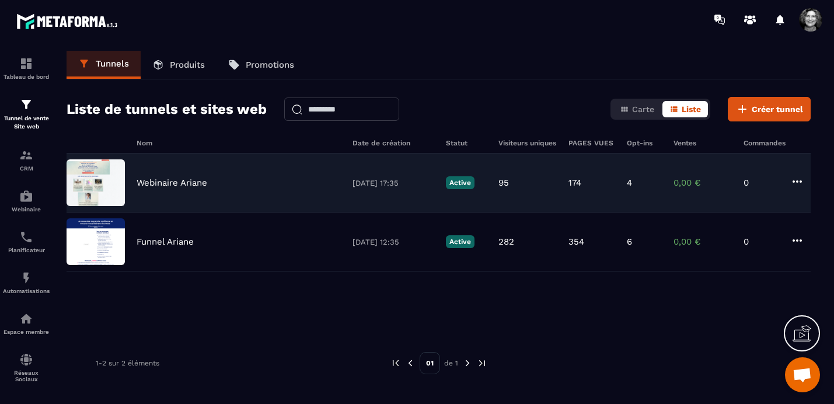
click at [246, 182] on div "Webinaire Ariane" at bounding box center [238, 182] width 204 height 10
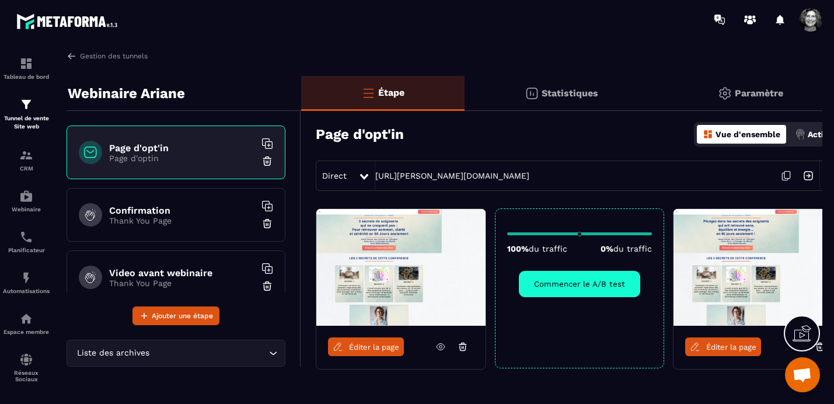
click at [787, 176] on icon at bounding box center [786, 175] width 22 height 22
click at [365, 350] on span "Éditer la page" at bounding box center [374, 346] width 50 height 9
